Goal: Navigation & Orientation: Find specific page/section

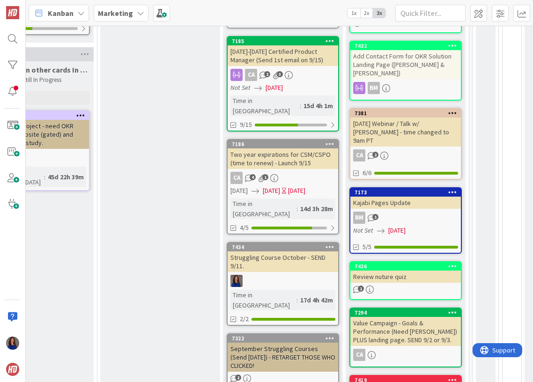
scroll to position [295, 684]
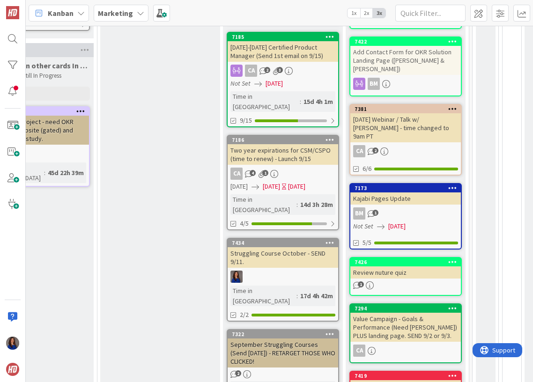
click at [283, 247] on div "Struggling Course October - SEND 9/11." at bounding box center [283, 257] width 111 height 21
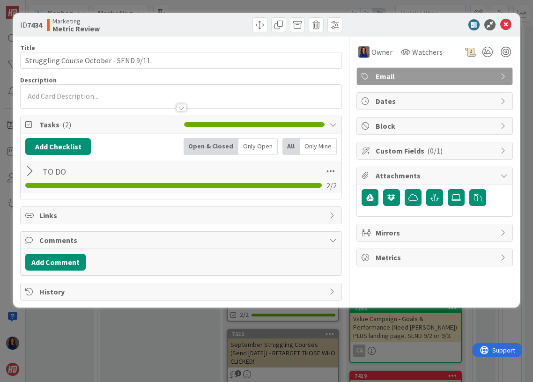
click at [30, 171] on div at bounding box center [31, 171] width 12 height 17
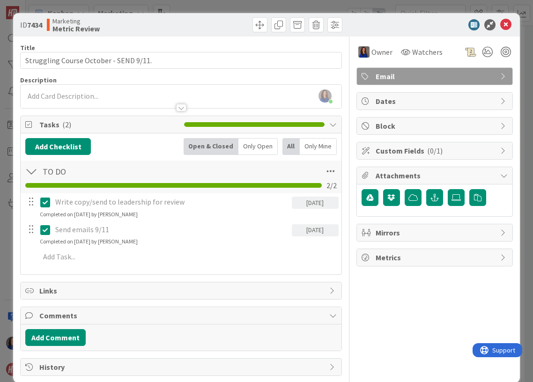
click at [3, 193] on div "ID 7434 Marketing Metric Review Title 38 / 128 Struggling Course October - SEND…" at bounding box center [266, 191] width 533 height 382
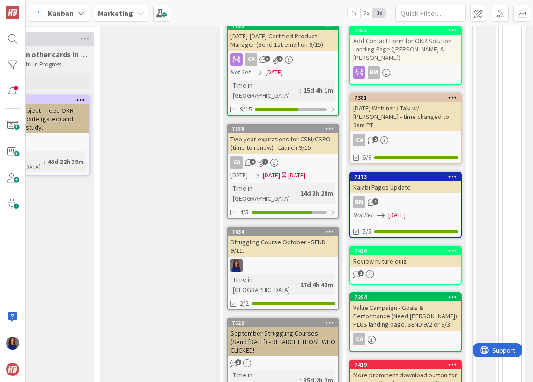
scroll to position [306, 684]
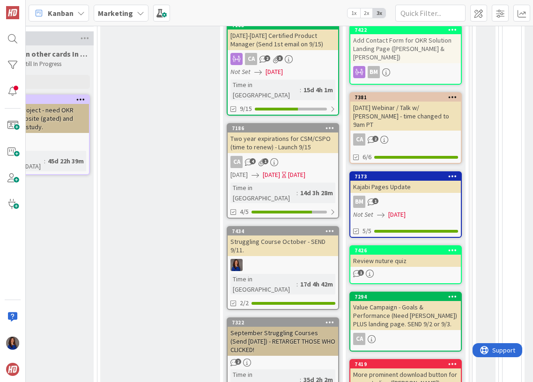
click at [287, 327] on div "September Struggling Courses (Send [DATE]) - RETARGET THOSE WHO CLICKED!" at bounding box center [283, 341] width 111 height 29
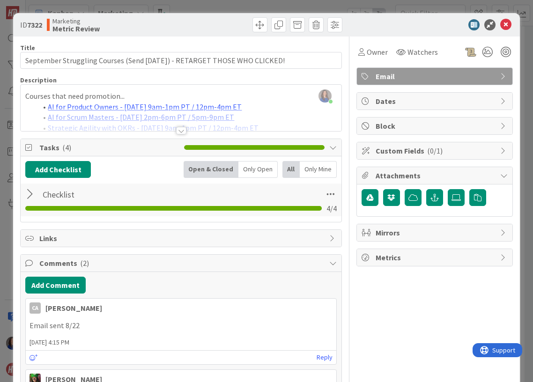
click at [9, 197] on div "ID 7322 Marketing Metric Review Title 72 / 128 September Struggling Courses (Se…" at bounding box center [266, 191] width 533 height 382
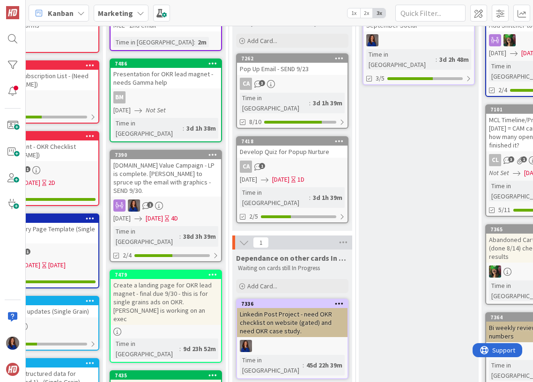
scroll to position [109, 424]
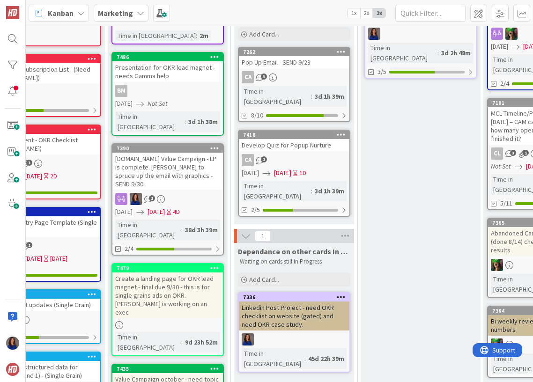
click at [190, 159] on div "[DOMAIN_NAME] Value Campaign - LP is complete. [PERSON_NAME] to spruce up the e…" at bounding box center [167, 171] width 111 height 37
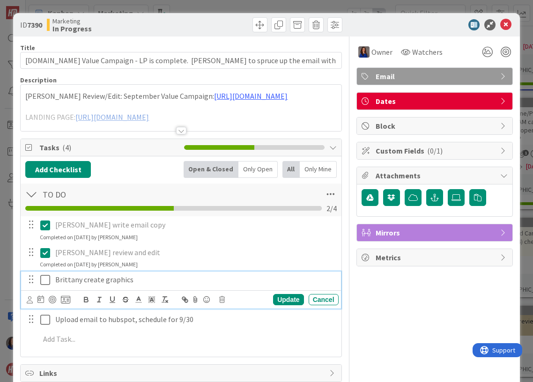
click at [45, 279] on icon at bounding box center [45, 280] width 10 height 11
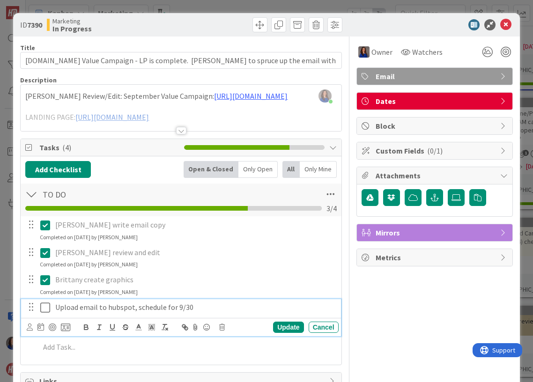
click at [47, 308] on icon at bounding box center [45, 307] width 10 height 11
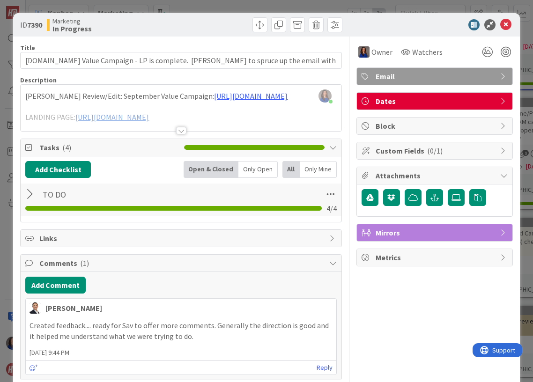
click at [7, 305] on div "ID 7390 Marketing In Progress Title 102 / 128 [DOMAIN_NAME] Value Campaign - LP…" at bounding box center [266, 191] width 533 height 382
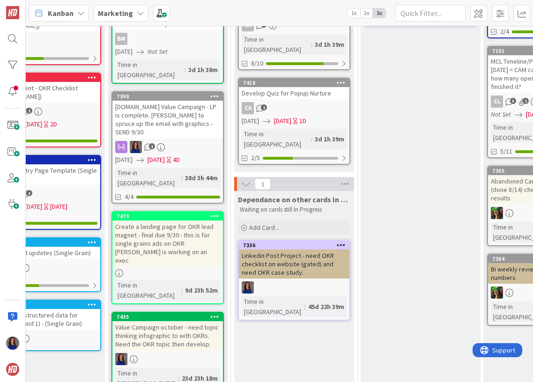
scroll to position [161, 425]
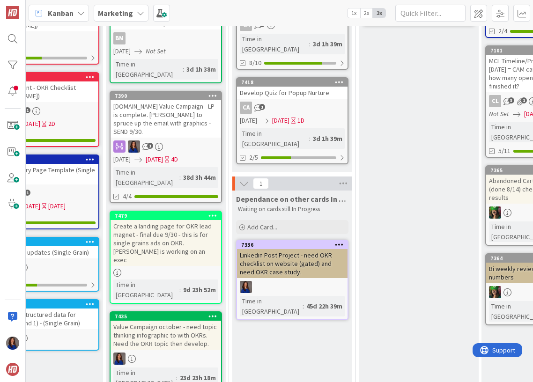
click at [177, 321] on div "Value Campaign october - need topic thinking infographic to with OKRs. Need the…" at bounding box center [166, 335] width 111 height 29
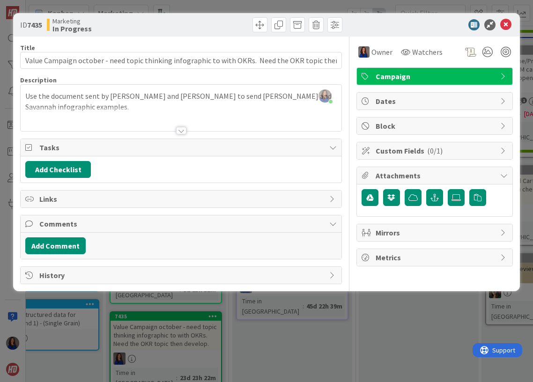
click at [221, 315] on div "ID 7435 Marketing In Progress Title 106 / 128 Value Campaign october - need top…" at bounding box center [266, 191] width 533 height 382
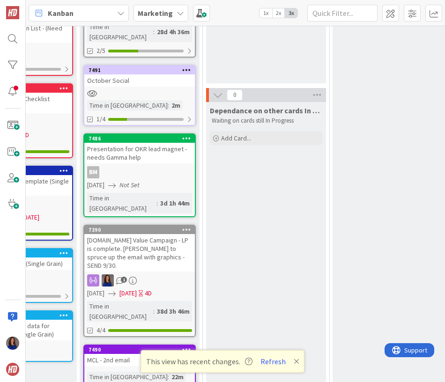
scroll to position [162, 452]
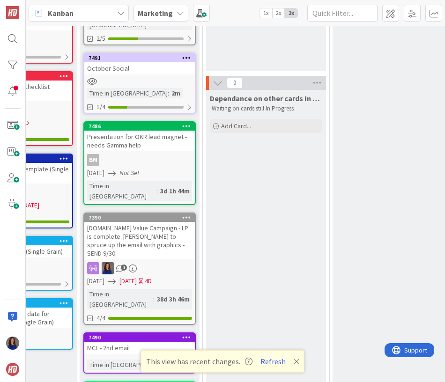
click at [165, 222] on div "[DOMAIN_NAME] Value Campaign - LP is complete. [PERSON_NAME] to spruce up the e…" at bounding box center [139, 240] width 111 height 37
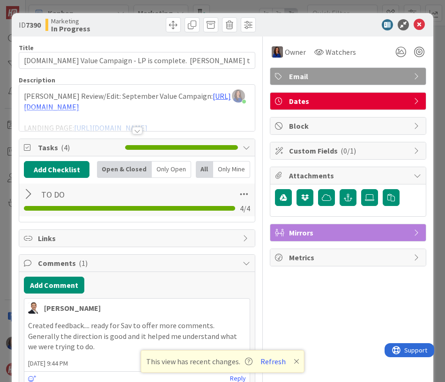
click at [335, 9] on div "ID 7390 Marketing In Progress Title 102 / 128 [DOMAIN_NAME] Value Campaign - LP…" at bounding box center [222, 191] width 445 height 382
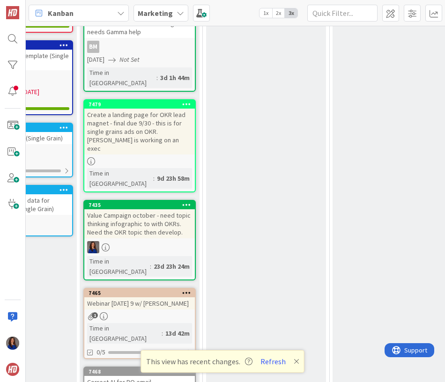
scroll to position [232, 452]
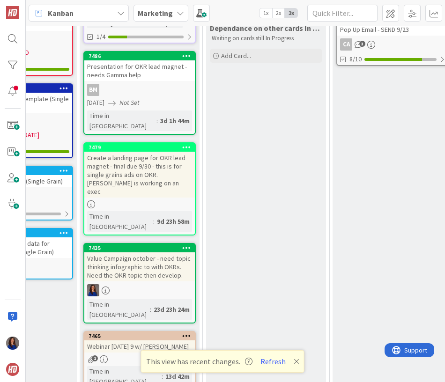
click at [108, 152] on div "Create a landing page for OKR lead magnet - final due 9/30 - this is for single…" at bounding box center [139, 175] width 111 height 46
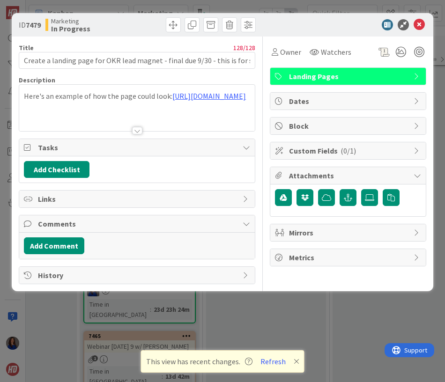
click at [135, 132] on div at bounding box center [137, 130] width 10 height 7
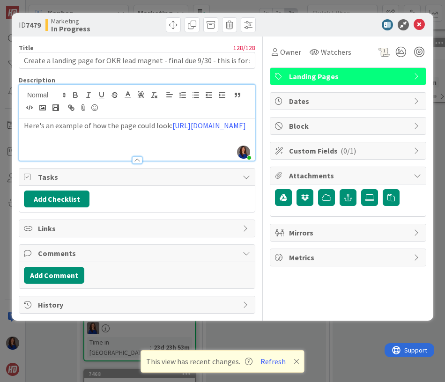
click at [9, 130] on div "ID 7479 Marketing In Progress Title 128 / 128 Create a landing page for OKR lea…" at bounding box center [222, 191] width 445 height 382
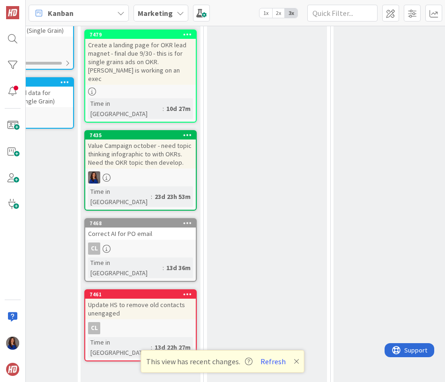
scroll to position [380, 452]
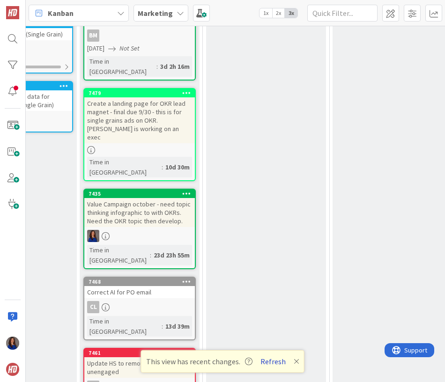
click at [270, 362] on button "Refresh" at bounding box center [273, 362] width 32 height 12
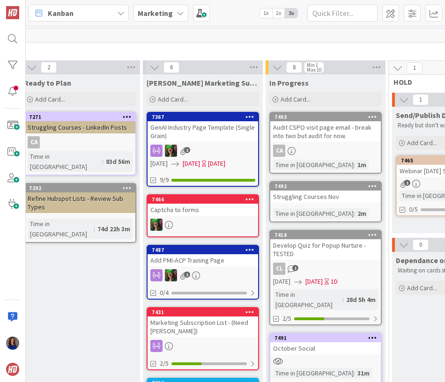
scroll to position [0, 267]
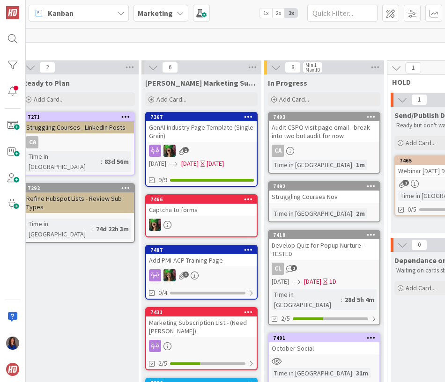
click at [234, 135] on div "GenAI Industry Page Template (Single Grain)" at bounding box center [201, 131] width 111 height 21
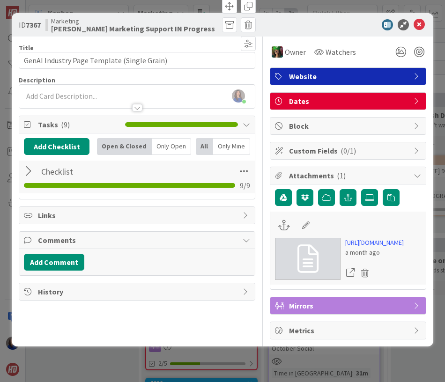
click at [29, 174] on div at bounding box center [30, 171] width 12 height 17
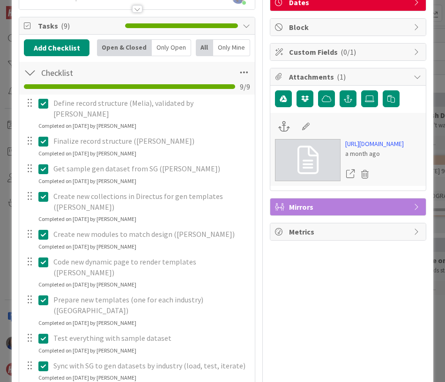
scroll to position [101, 0]
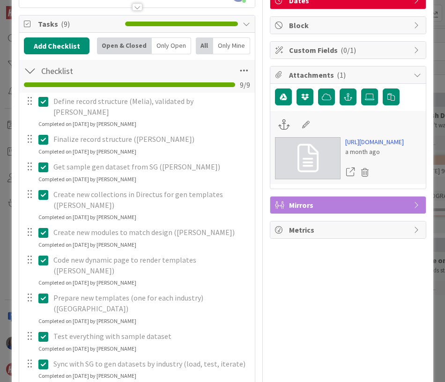
click at [8, 264] on div "ID 7367 Marketing Scott's Marketing Support IN Progress Title 43 / 128 GenAI In…" at bounding box center [222, 191] width 445 height 382
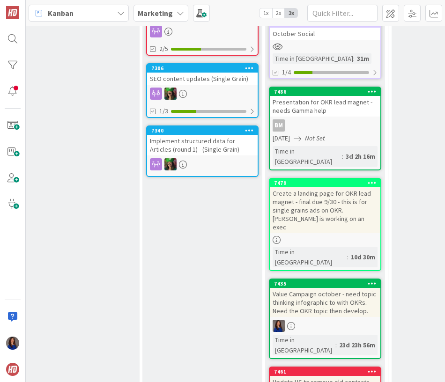
scroll to position [322, 266]
